Goal: Task Accomplishment & Management: Use online tool/utility

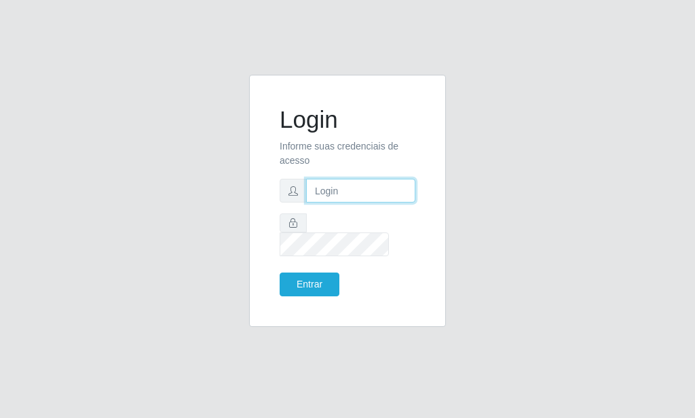
click at [350, 193] on input "text" at bounding box center [360, 191] width 109 height 24
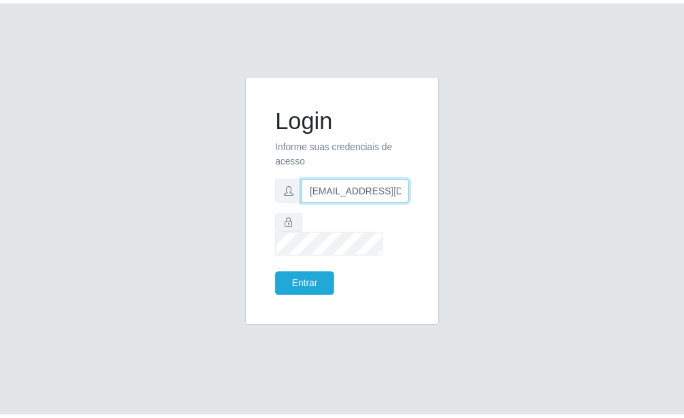
scroll to position [0, 1]
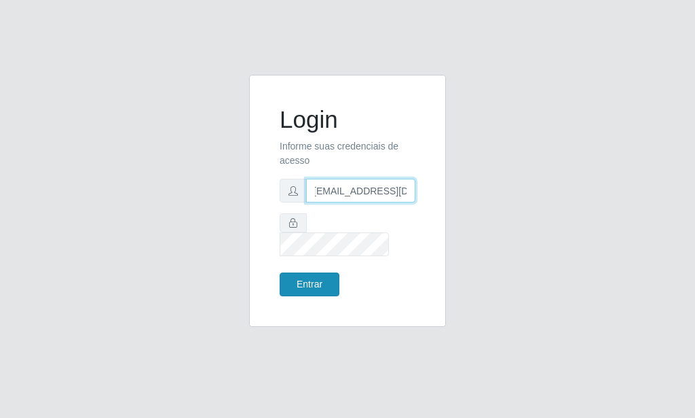
type input "[EMAIL_ADDRESS][DOMAIN_NAME]"
click at [316, 272] on button "Entrar" at bounding box center [310, 284] width 60 height 24
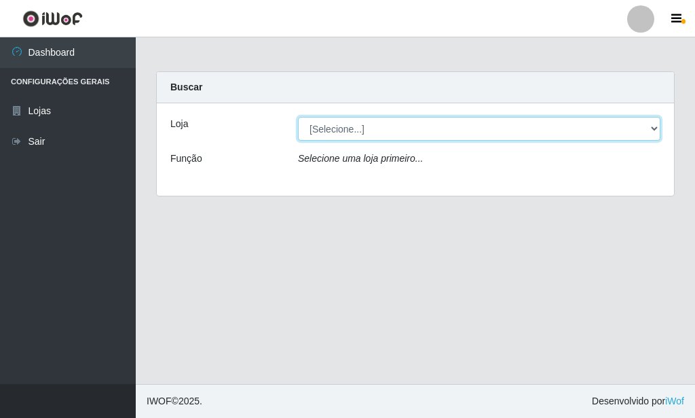
click at [298, 117] on select "[Selecione...] Rede Potiguar 6 - Extremoz" at bounding box center [479, 129] width 363 height 24
select select "80"
click option "Rede Potiguar 6 - Extremoz" at bounding box center [0, 0] width 0 height 0
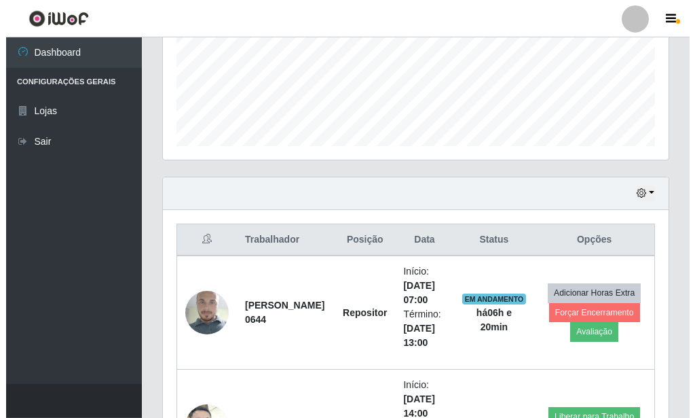
scroll to position [415, 0]
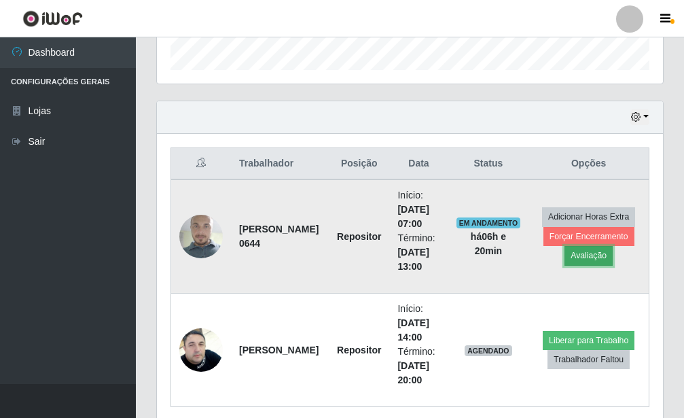
click at [594, 248] on button "Avaliação" at bounding box center [588, 255] width 48 height 19
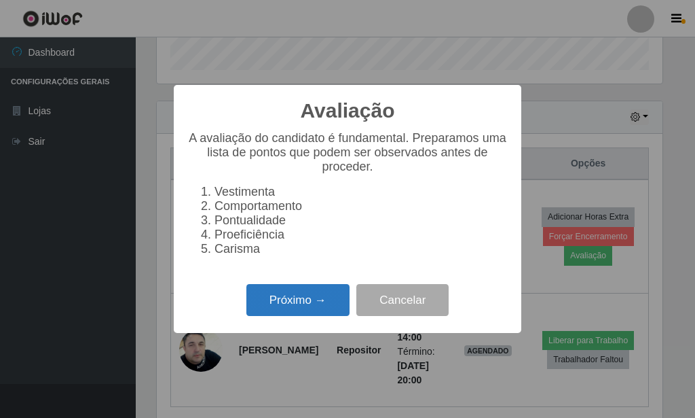
click at [318, 310] on button "Próximo →" at bounding box center [297, 300] width 103 height 32
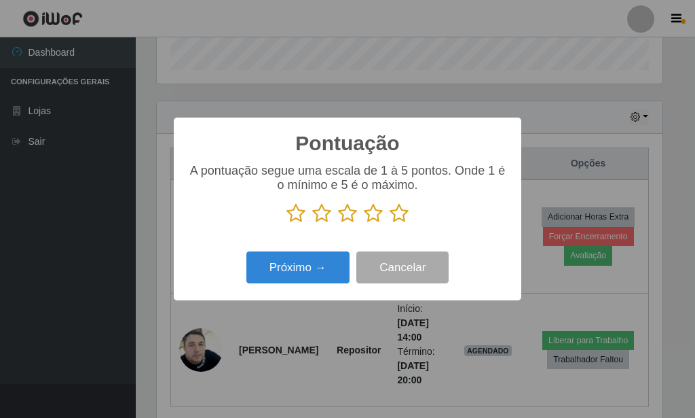
scroll to position [678584, 678360]
click at [405, 209] on icon at bounding box center [399, 213] width 19 height 20
click at [390, 223] on input "radio" at bounding box center [390, 223] width 0 height 0
click at [392, 220] on icon at bounding box center [399, 213] width 19 height 20
click at [390, 223] on input "radio" at bounding box center [390, 223] width 0 height 0
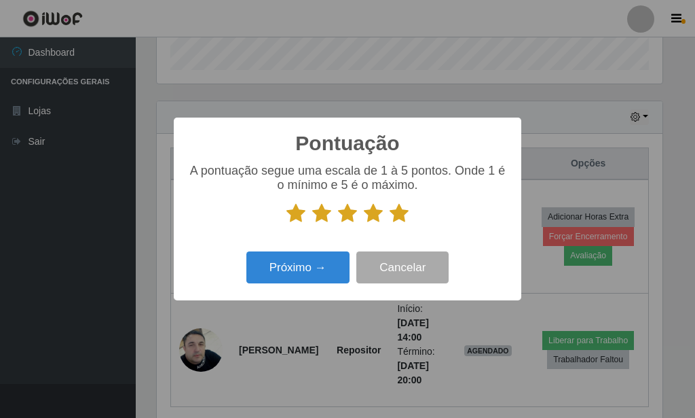
click at [396, 218] on icon at bounding box center [399, 213] width 19 height 20
click at [390, 223] on input "radio" at bounding box center [390, 223] width 0 height 0
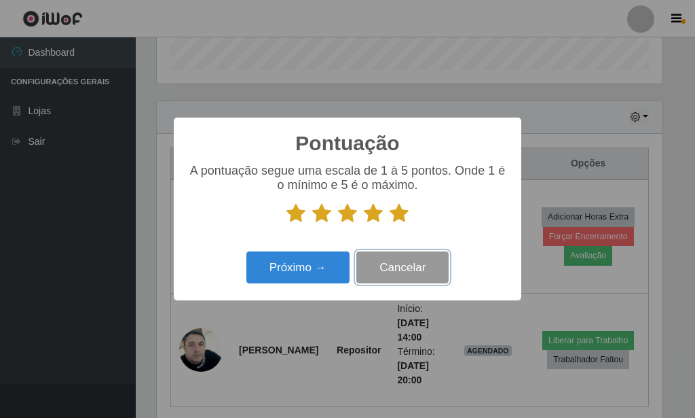
click at [401, 267] on button "Cancelar" at bounding box center [402, 267] width 92 height 32
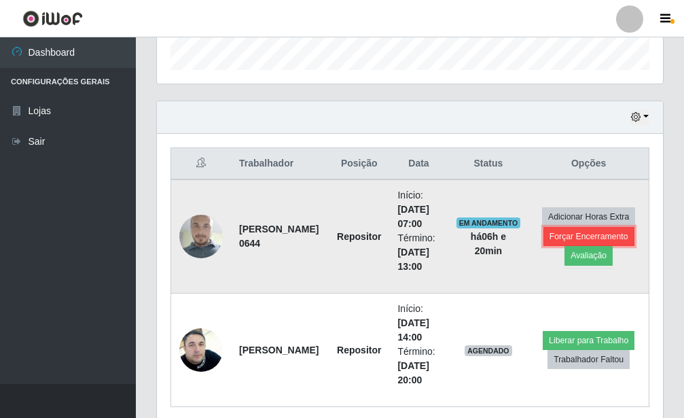
click at [552, 234] on button "Forçar Encerramento" at bounding box center [588, 236] width 91 height 19
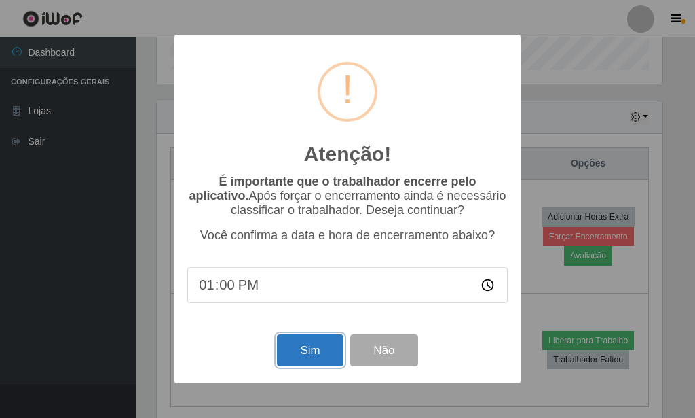
click at [334, 348] on button "Sim" at bounding box center [310, 350] width 66 height 32
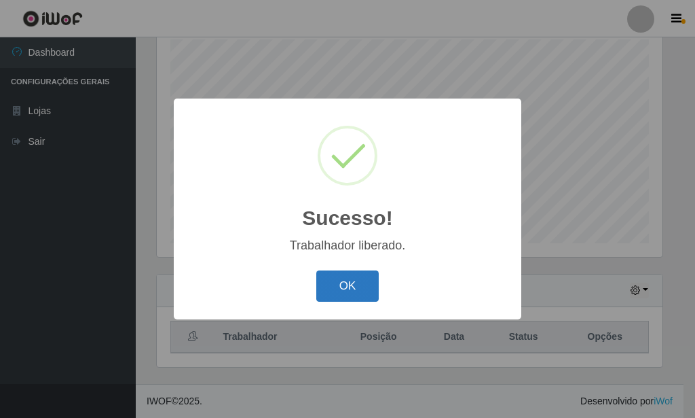
click at [344, 275] on button "OK" at bounding box center [347, 286] width 63 height 32
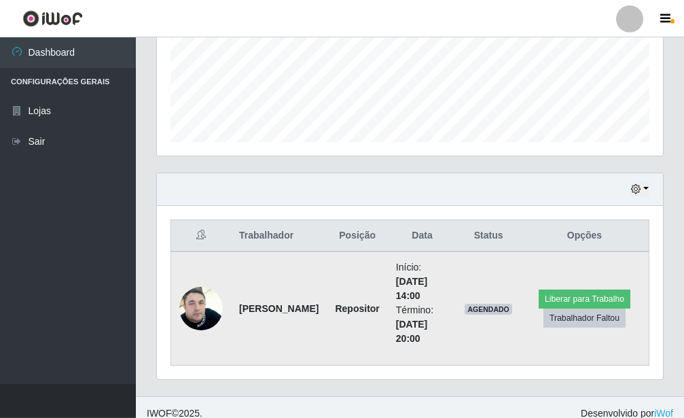
scroll to position [356, 0]
